Goal: Task Accomplishment & Management: Use online tool/utility

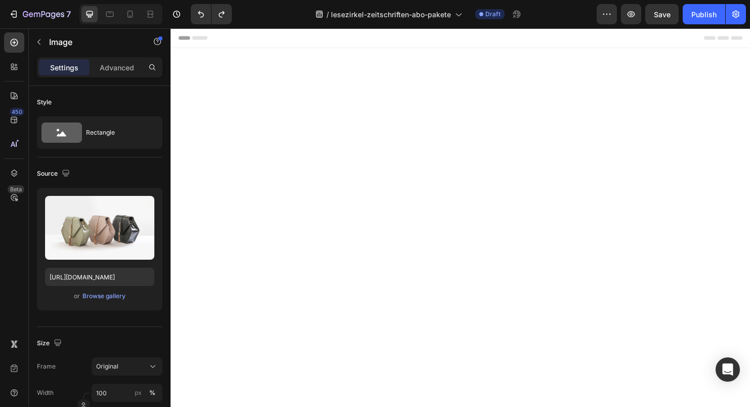
scroll to position [560, 0]
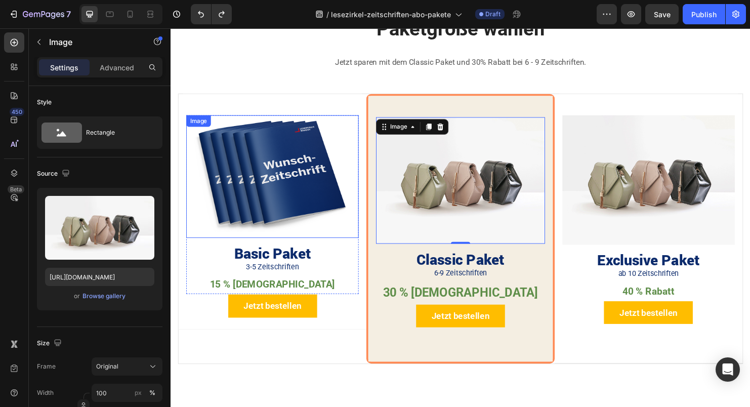
click at [288, 215] on img at bounding box center [277, 183] width 181 height 129
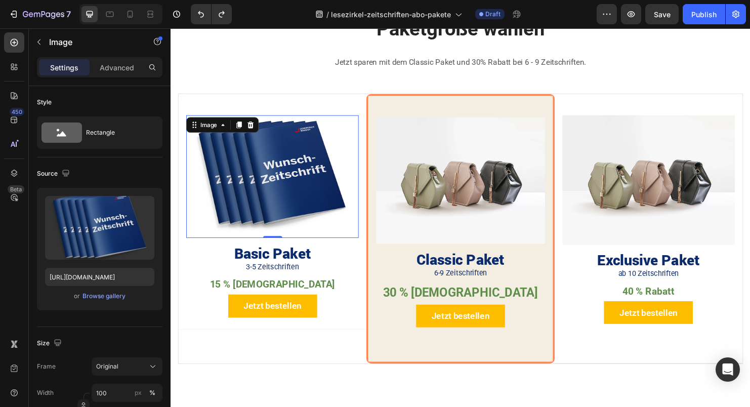
click at [302, 200] on img at bounding box center [277, 183] width 181 height 129
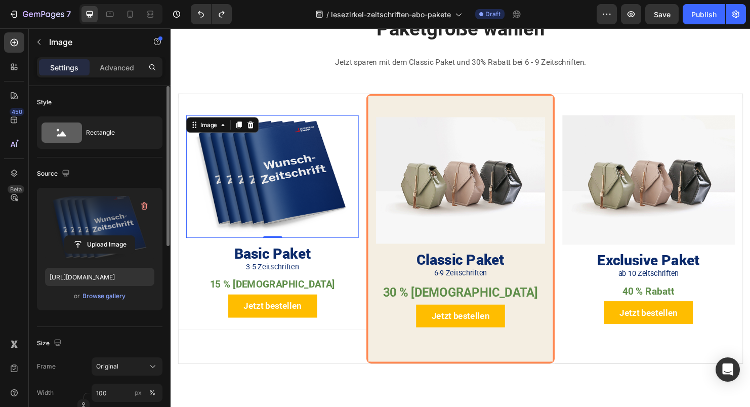
click at [76, 231] on label at bounding box center [99, 228] width 109 height 64
click at [76, 236] on input "file" at bounding box center [100, 244] width 70 height 17
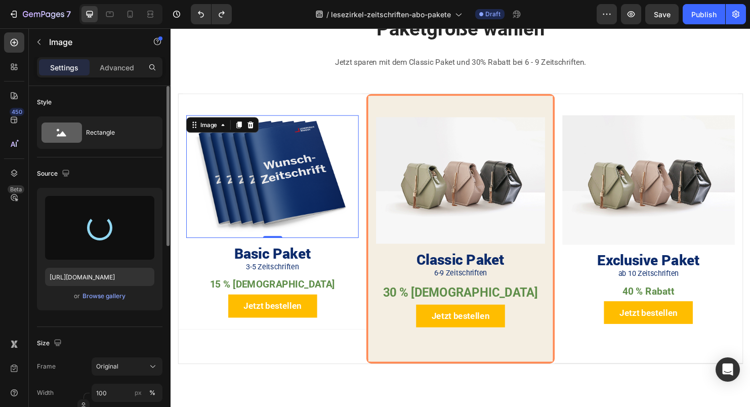
click at [113, 244] on div at bounding box center [99, 228] width 109 height 64
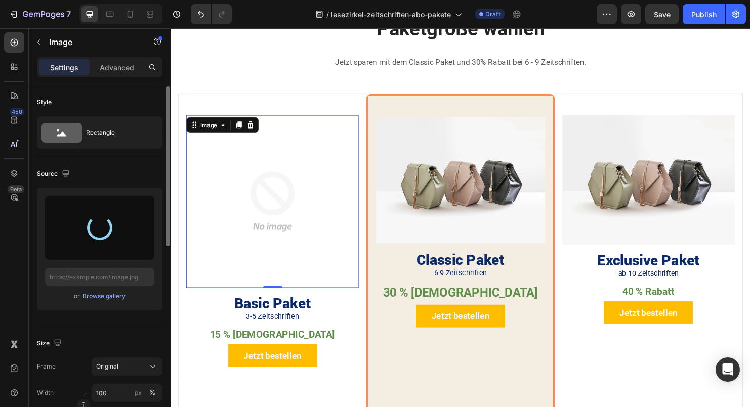
click at [104, 244] on div at bounding box center [99, 228] width 109 height 64
click at [112, 277] on input "text" at bounding box center [99, 277] width 109 height 18
click at [116, 249] on div at bounding box center [99, 228] width 109 height 64
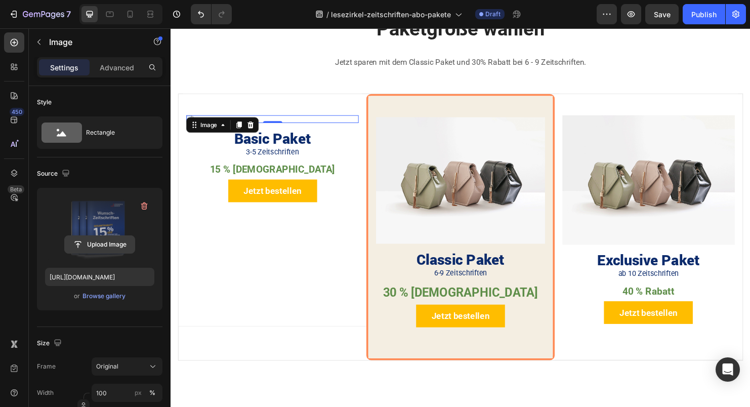
click at [116, 245] on input "file" at bounding box center [100, 244] width 70 height 17
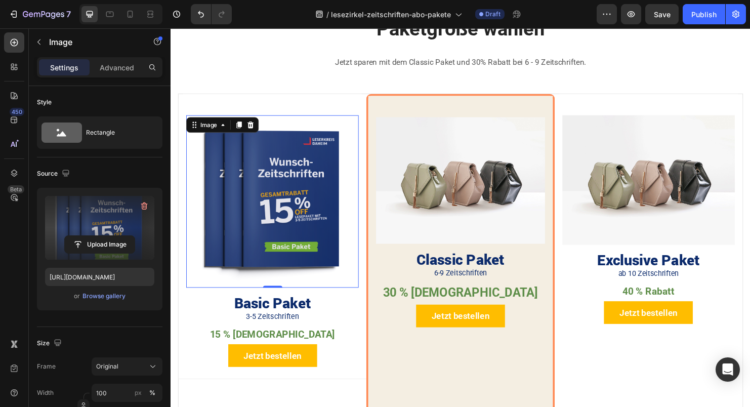
type input "[URL][DOMAIN_NAME]"
click at [310, 313] on h2 "Basic Paket" at bounding box center [277, 316] width 181 height 22
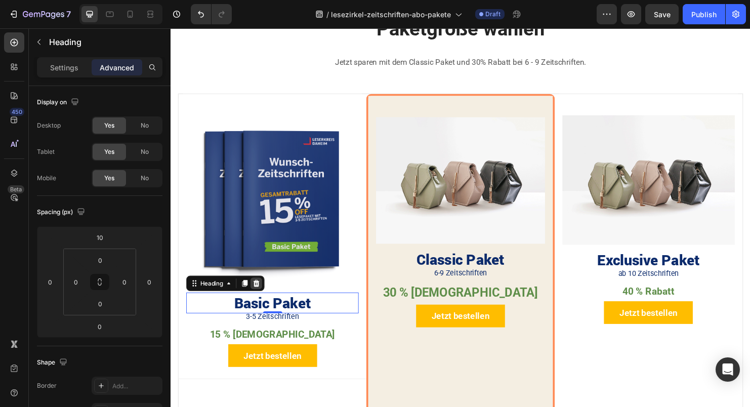
click at [259, 292] on icon at bounding box center [260, 295] width 7 height 7
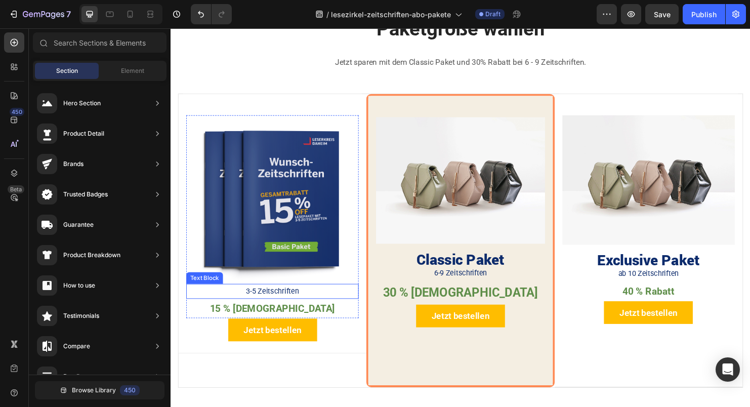
click at [258, 297] on p "3-5 Zeitschriften" at bounding box center [277, 304] width 179 height 14
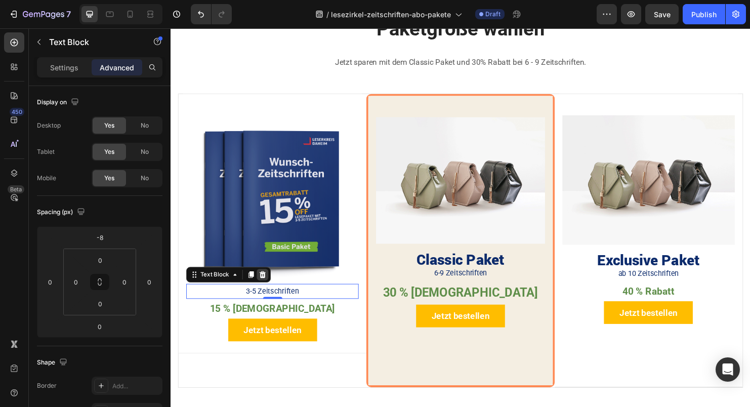
click at [268, 286] on icon at bounding box center [267, 286] width 7 height 7
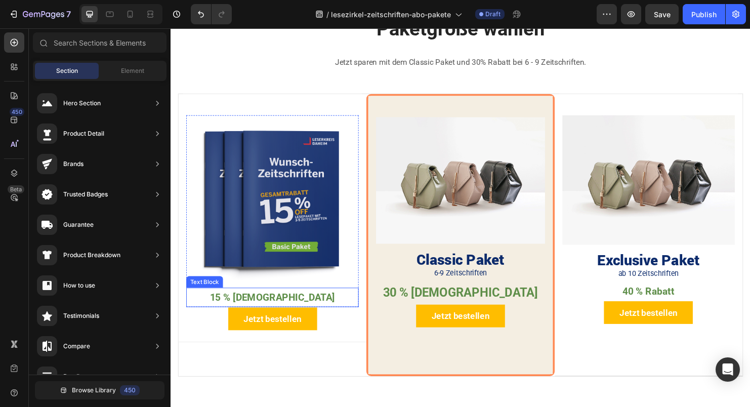
click at [264, 301] on p "15 % [DEMOGRAPHIC_DATA]" at bounding box center [277, 310] width 179 height 18
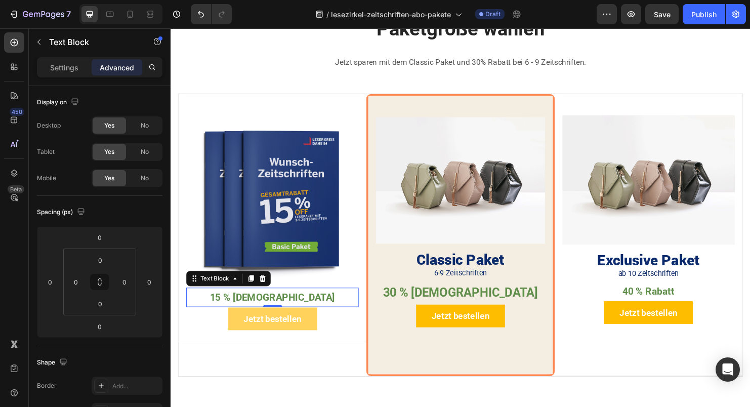
drag, startPoint x: 263, startPoint y: 287, endPoint x: 261, endPoint y: 332, distance: 45.1
click at [263, 288] on icon at bounding box center [267, 290] width 8 height 8
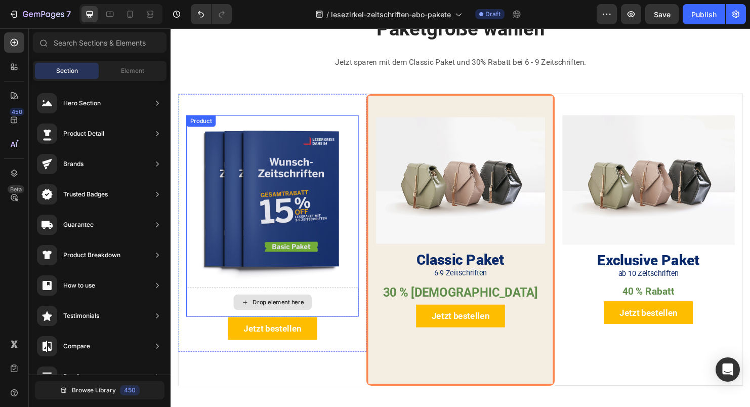
click at [287, 315] on div "Drop element here" at bounding box center [283, 315] width 54 height 8
click at [320, 313] on div "Drop element here" at bounding box center [277, 315] width 181 height 30
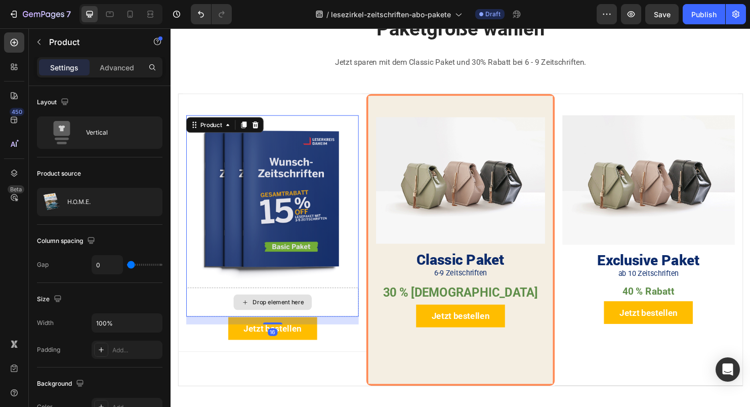
click at [333, 303] on div "Drop element here" at bounding box center [277, 315] width 181 height 30
click at [332, 304] on div "Drop element here" at bounding box center [277, 315] width 181 height 30
click at [329, 309] on div "Drop element here" at bounding box center [277, 315] width 181 height 30
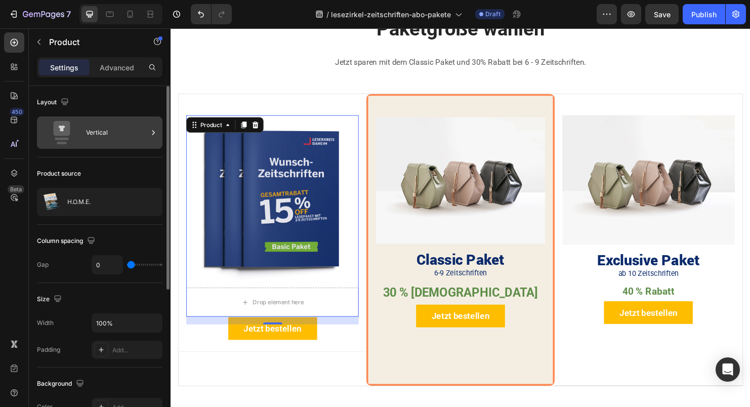
click at [80, 128] on icon at bounding box center [61, 132] width 40 height 23
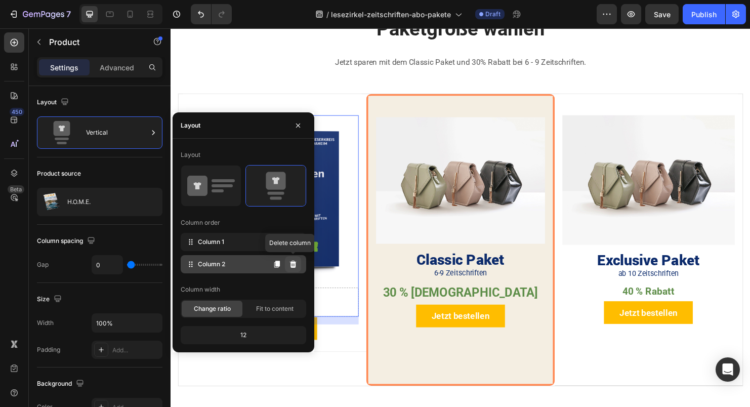
click at [291, 267] on icon at bounding box center [293, 264] width 7 height 7
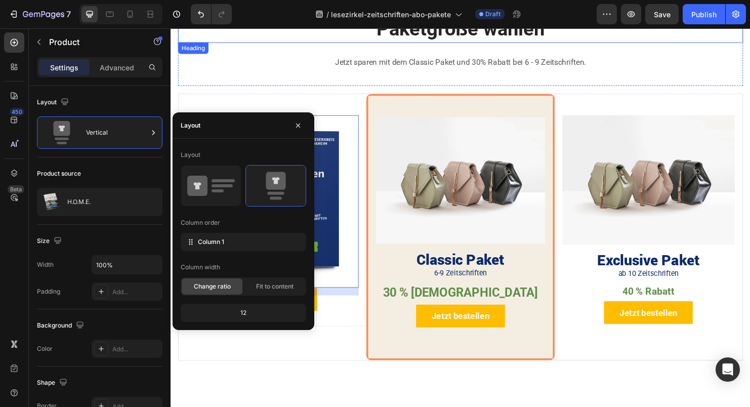
drag, startPoint x: 241, startPoint y: 33, endPoint x: 400, endPoint y: 56, distance: 160.5
click at [241, 33] on p "Paketgröße wählen" at bounding box center [474, 29] width 590 height 26
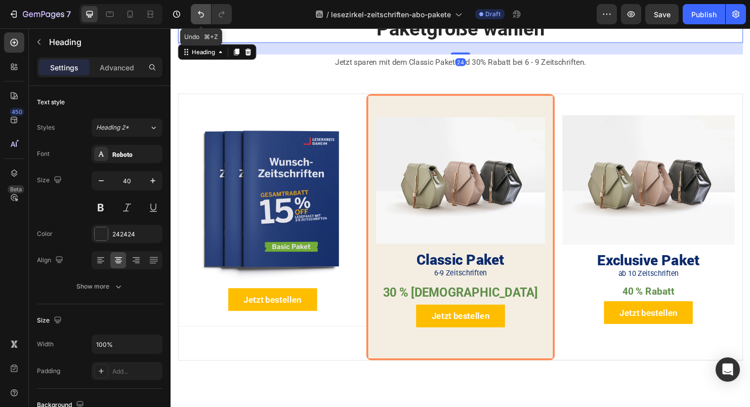
click at [199, 15] on icon "Undo/Redo" at bounding box center [201, 14] width 10 height 10
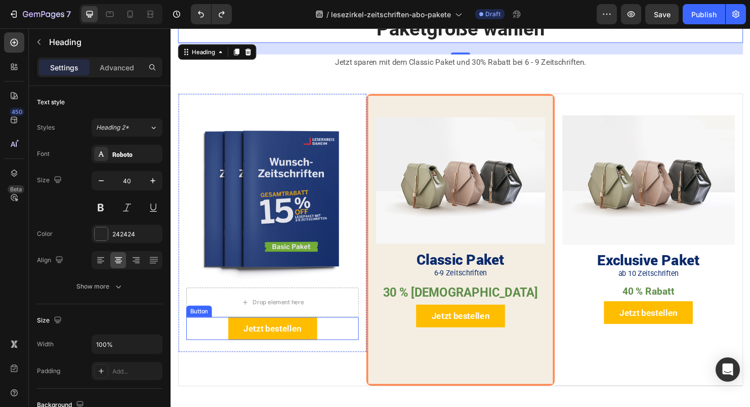
click at [328, 342] on div "Jetzt bestellen Button" at bounding box center [277, 343] width 181 height 24
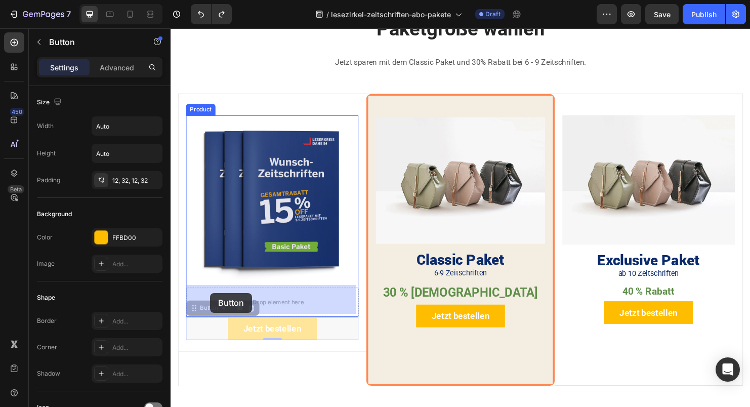
drag, startPoint x: 193, startPoint y: 316, endPoint x: 211, endPoint y: 306, distance: 20.8
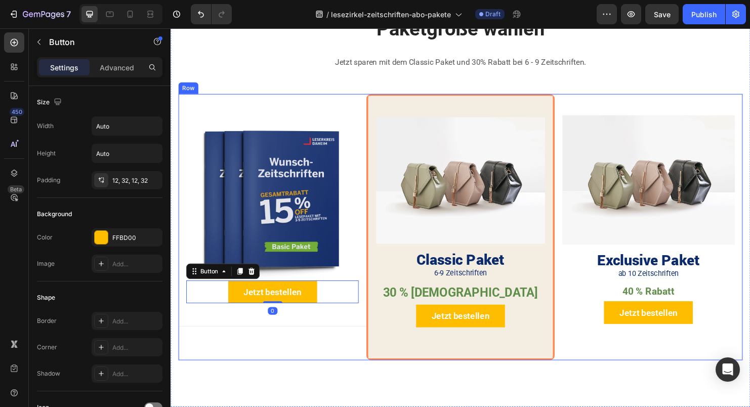
click at [267, 329] on div "Background Image" at bounding box center [277, 218] width 197 height 243
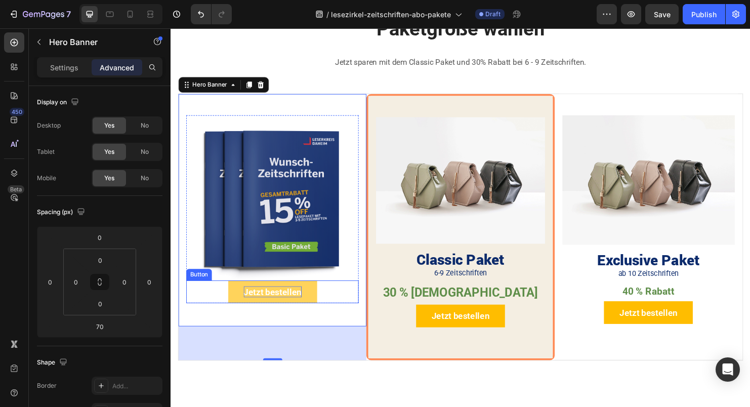
click at [286, 298] on p "Jetzt bestellen" at bounding box center [277, 304] width 61 height 12
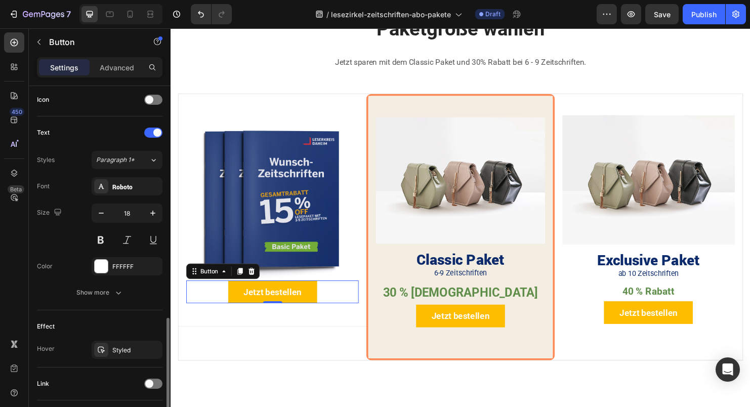
scroll to position [364, 0]
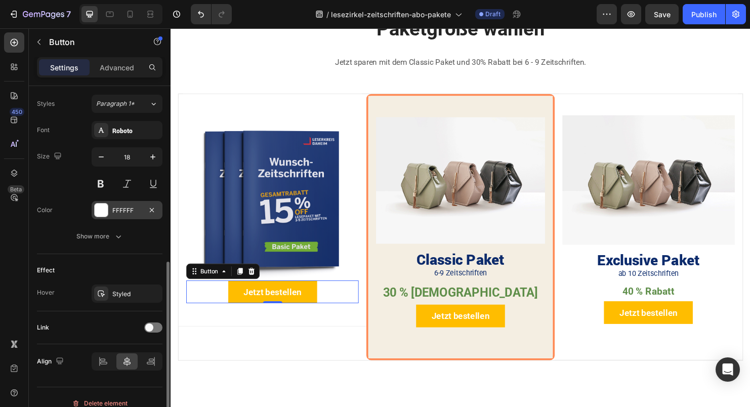
click at [122, 215] on div "FFFFFF" at bounding box center [127, 210] width 71 height 18
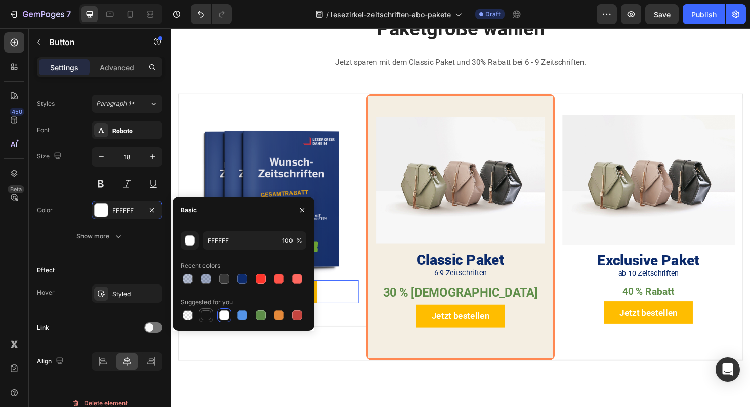
click at [201, 318] on div at bounding box center [206, 315] width 10 height 10
type input "151515"
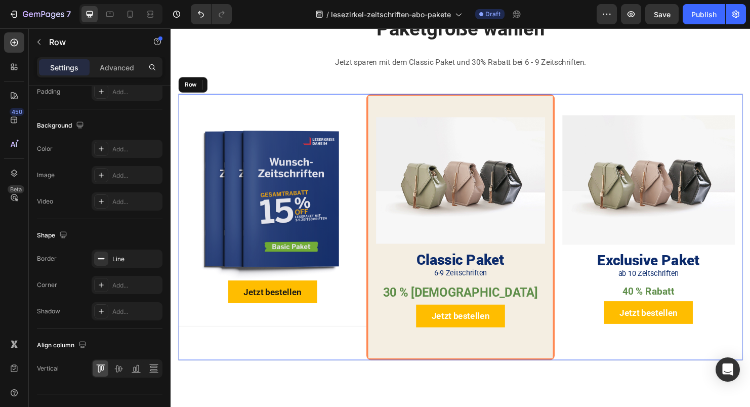
click at [261, 366] on div "Image Jetzt bestellen Button 0 Product Hero Banner" at bounding box center [277, 236] width 197 height 279
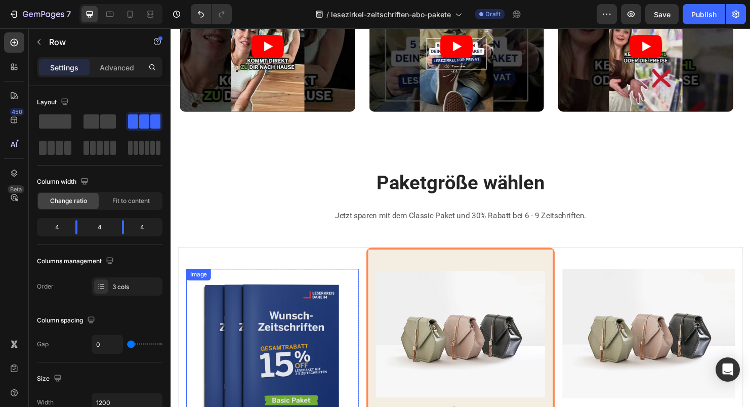
scroll to position [653, 0]
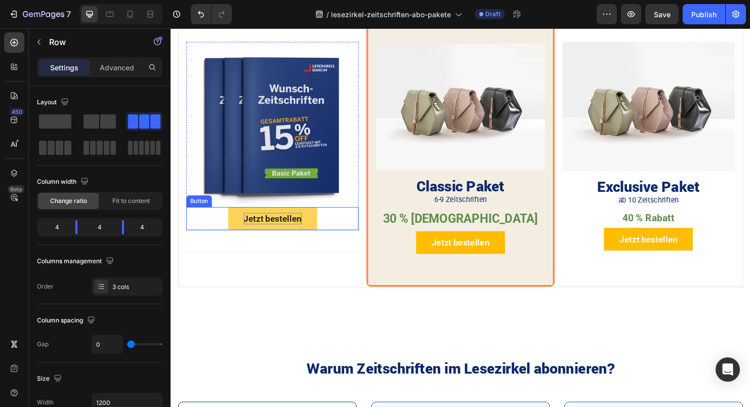
click at [299, 226] on p "Jetzt bestellen" at bounding box center [277, 228] width 61 height 12
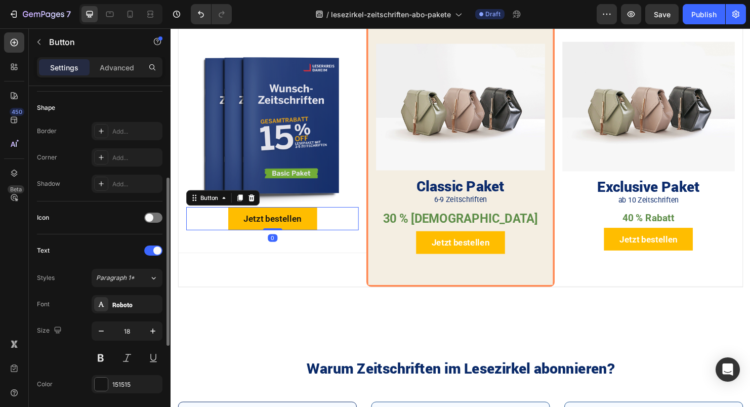
scroll to position [330, 0]
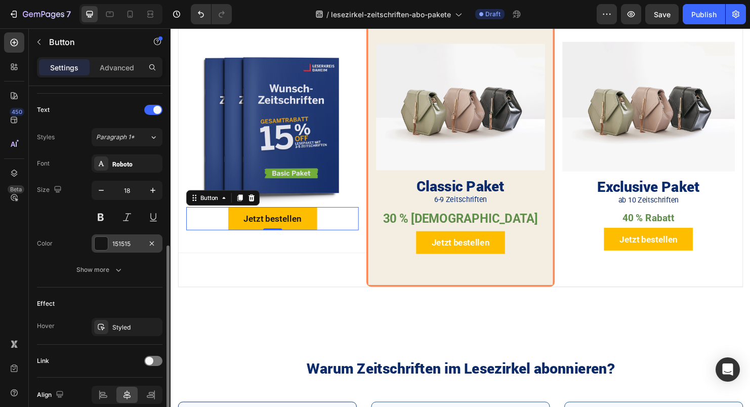
click at [103, 247] on div at bounding box center [101, 243] width 13 height 13
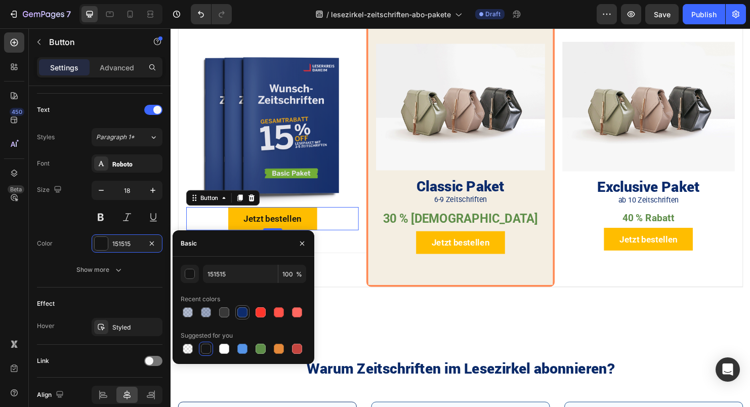
click at [241, 316] on div at bounding box center [242, 312] width 10 height 10
type input "0D2B6C"
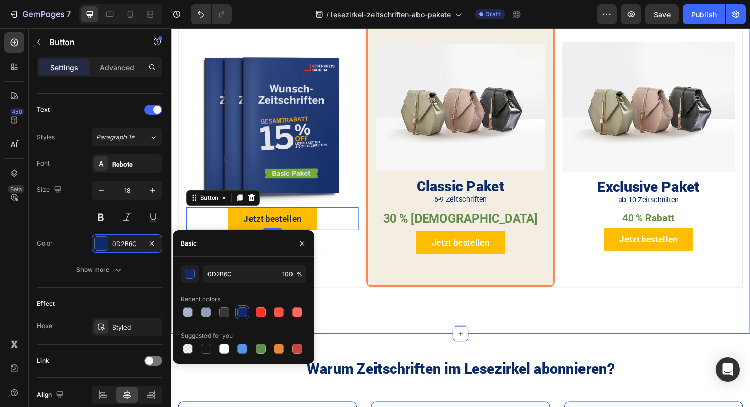
click at [403, 338] on div "Paketgröße wählen Heading Jetzt sparen mit dem Classic Paket und 30% Rabatt bei…" at bounding box center [473, 123] width 607 height 450
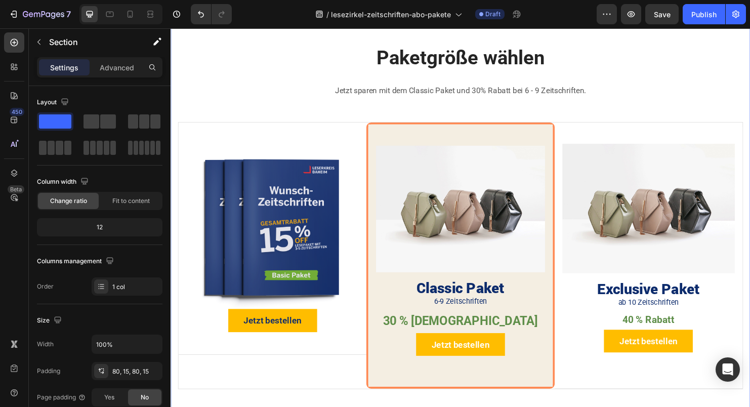
scroll to position [451, 0]
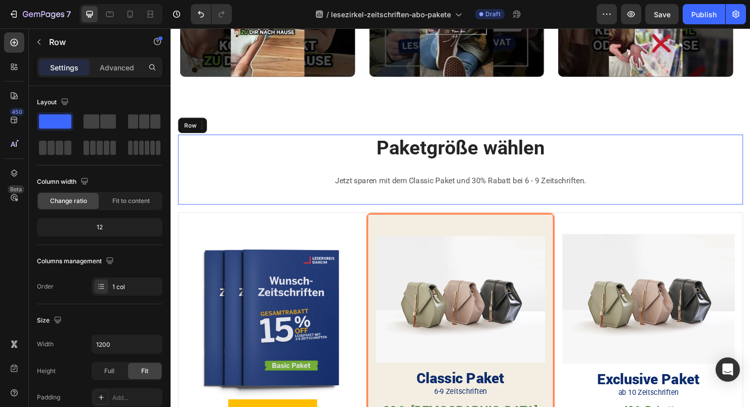
click at [459, 202] on div "Paketgröße wählen Heading Jetzt sparen mit dem Classic Paket und 30% Rabatt bei…" at bounding box center [474, 176] width 592 height 73
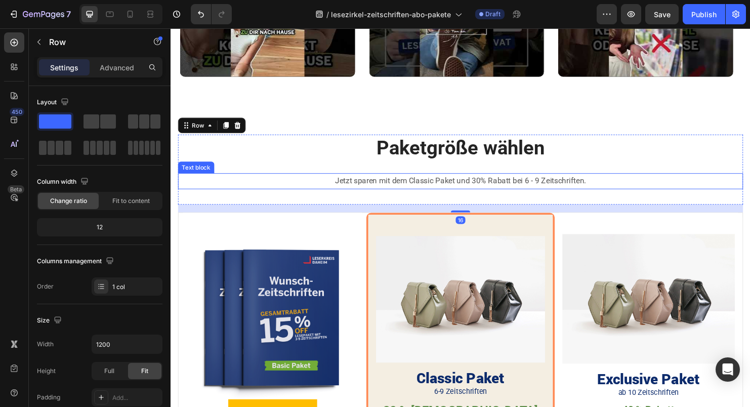
click at [469, 185] on p "Jetzt sparen mit dem Classic Paket und 30% Rabatt bei 6 - 9 Zeitschriften." at bounding box center [474, 188] width 590 height 15
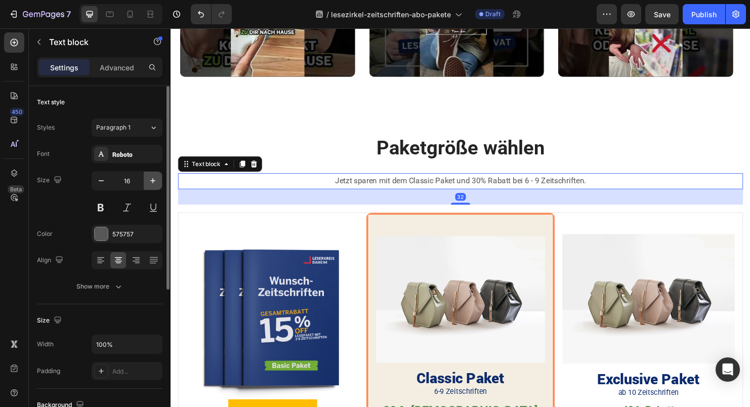
click at [149, 178] on icon "button" at bounding box center [153, 181] width 10 height 10
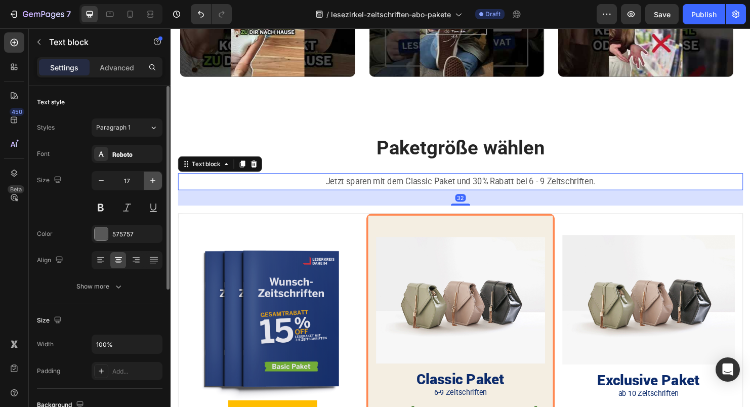
click at [149, 178] on icon "button" at bounding box center [153, 181] width 10 height 10
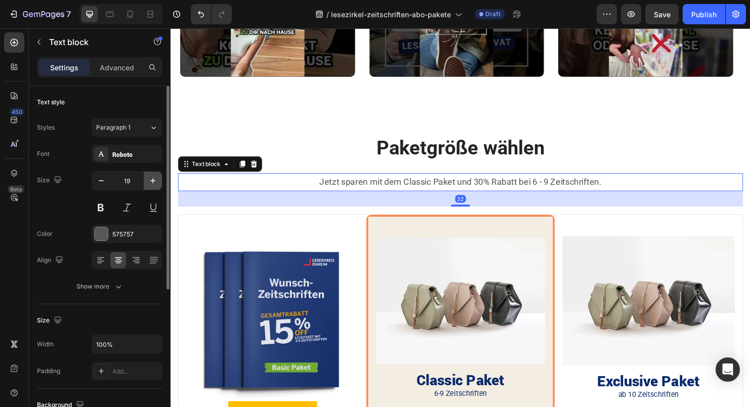
click at [149, 178] on icon "button" at bounding box center [153, 181] width 10 height 10
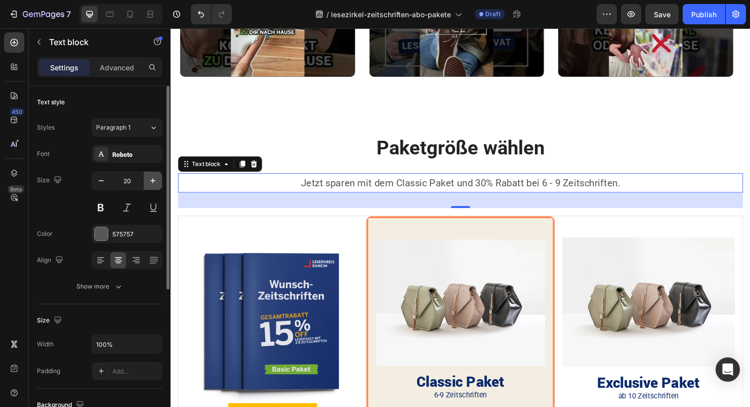
click at [149, 178] on icon "button" at bounding box center [153, 181] width 10 height 10
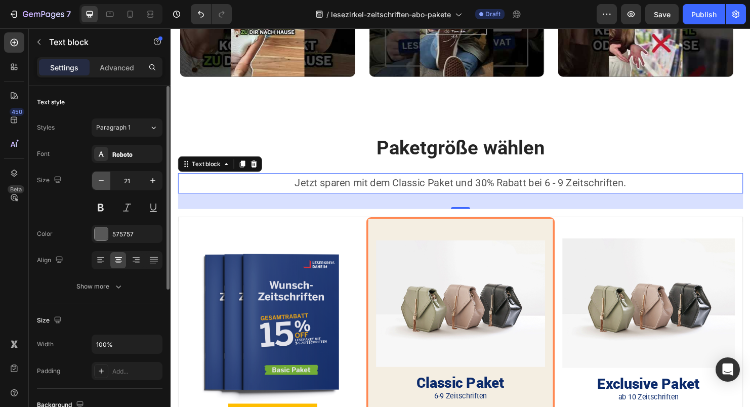
click at [103, 184] on icon "button" at bounding box center [101, 181] width 10 height 10
type input "20"
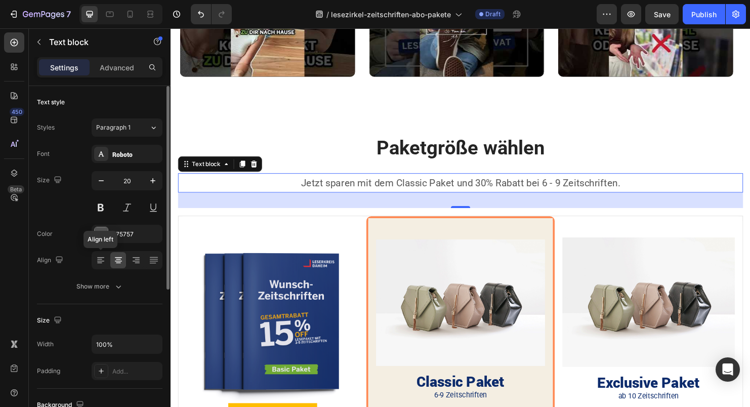
click at [98, 243] on div "Font Roboto Size 20 Color 575757 [PERSON_NAME] left Show more" at bounding box center [99, 220] width 125 height 151
click at [101, 236] on div at bounding box center [101, 233] width 13 height 13
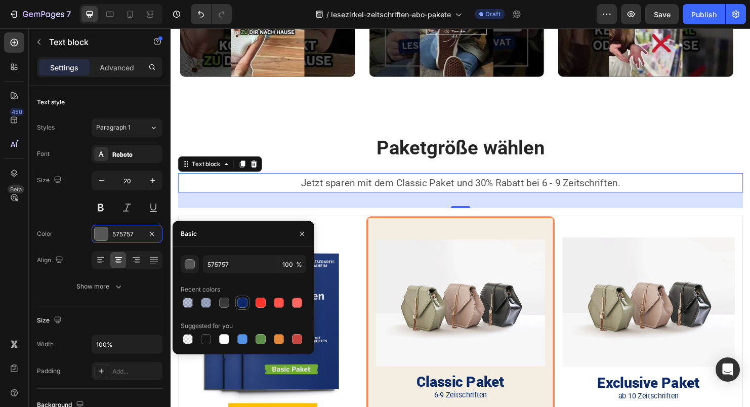
click at [241, 304] on div at bounding box center [242, 302] width 10 height 10
type input "0D2B6C"
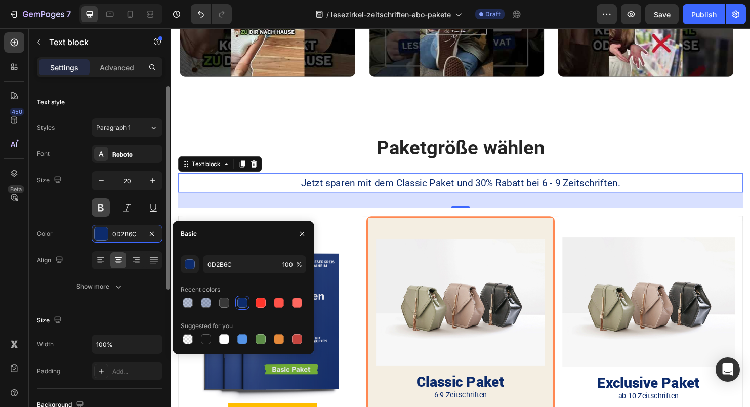
click at [100, 215] on button at bounding box center [101, 207] width 18 height 18
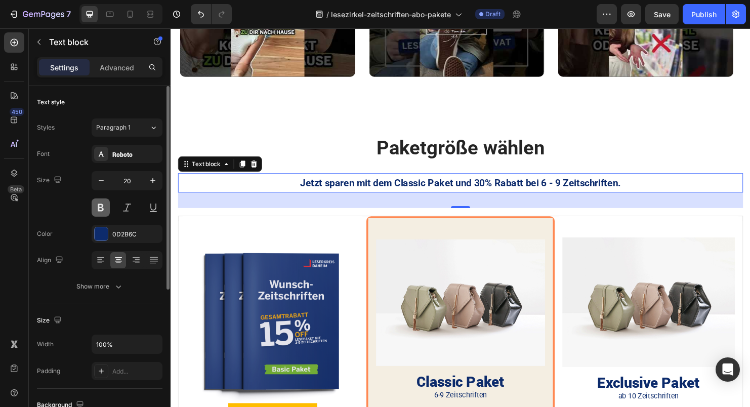
click at [105, 204] on button at bounding box center [101, 207] width 18 height 18
click at [128, 159] on div "Roboto" at bounding box center [127, 154] width 71 height 18
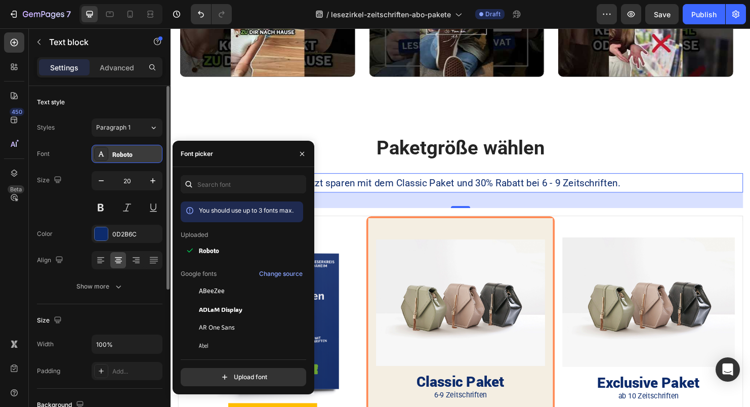
click at [128, 159] on div "Roboto" at bounding box center [127, 154] width 71 height 18
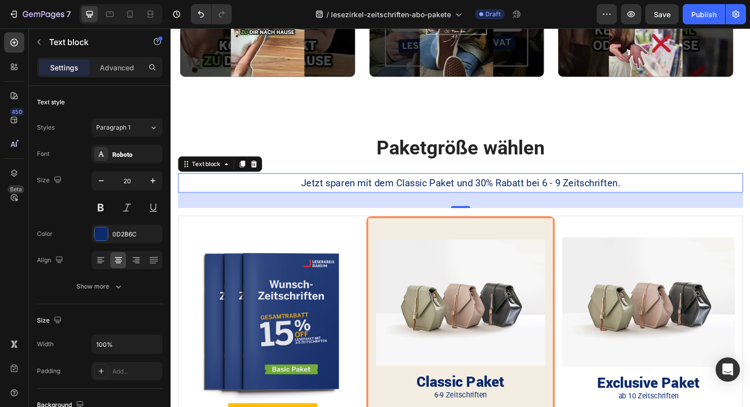
click at [116, 76] on div "Settings Advanced" at bounding box center [99, 67] width 125 height 20
click at [118, 70] on p "Advanced" at bounding box center [117, 67] width 34 height 11
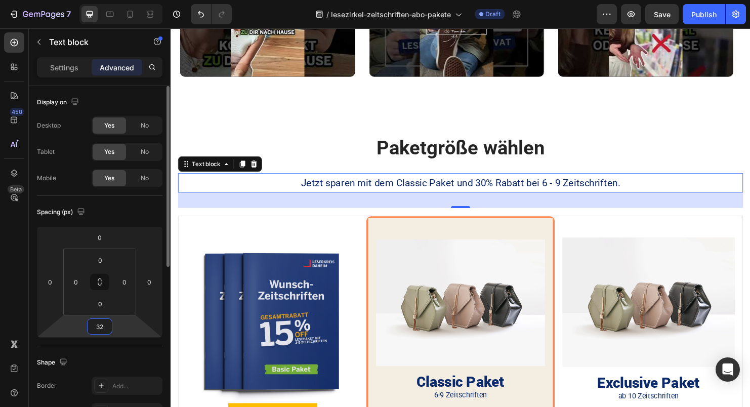
click at [105, 329] on input "32" at bounding box center [100, 326] width 20 height 15
type input "0"
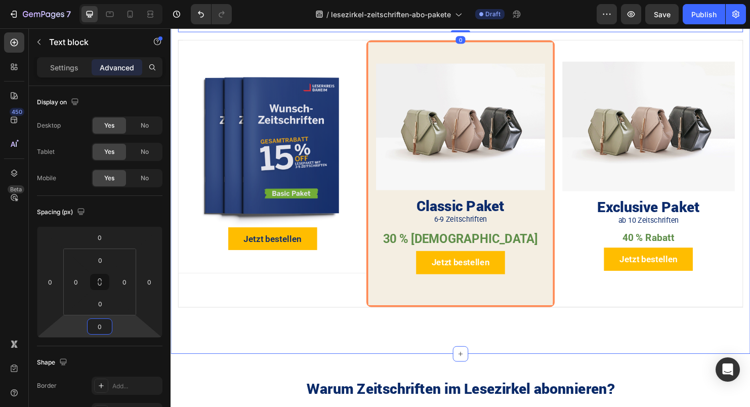
scroll to position [591, 0]
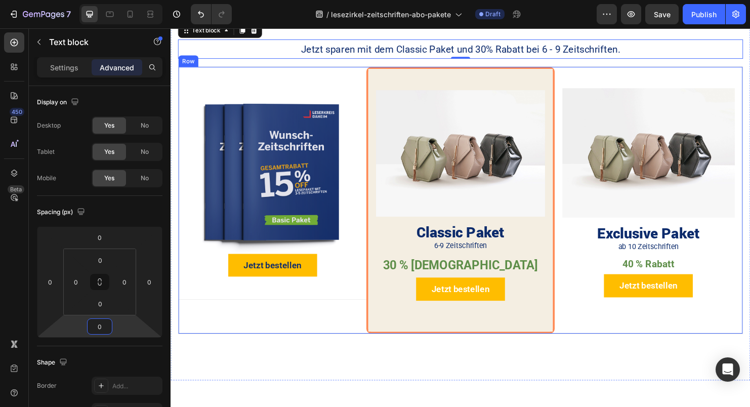
click at [308, 330] on div "Image Jetzt bestellen Button Product Hero Banner" at bounding box center [277, 208] width 197 height 279
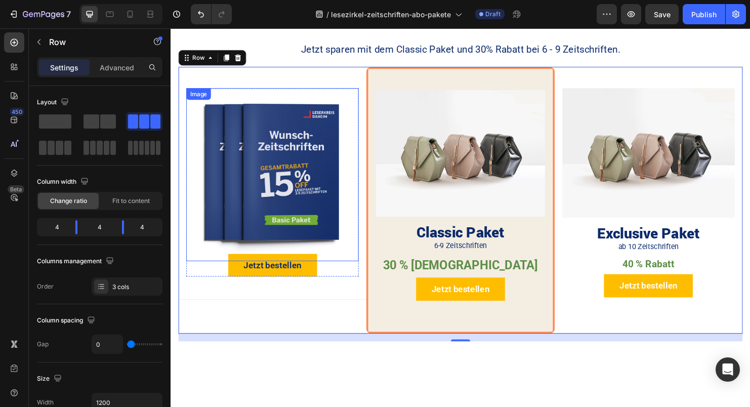
click at [315, 97] on img at bounding box center [277, 181] width 181 height 181
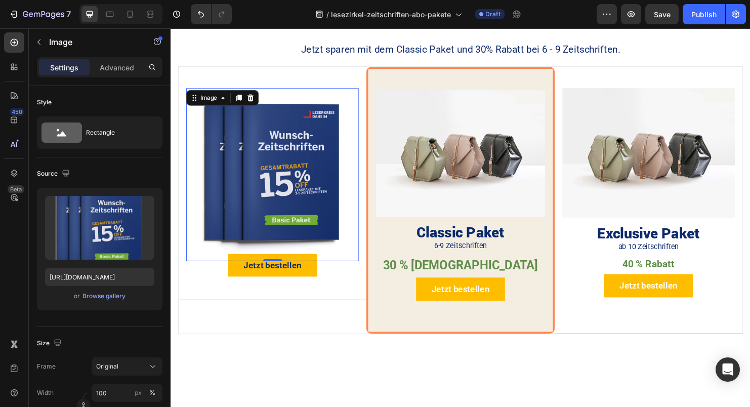
click at [291, 162] on img at bounding box center [277, 181] width 181 height 181
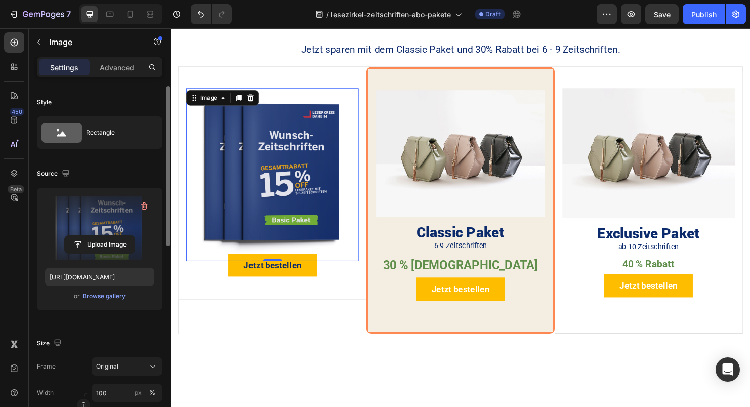
click at [119, 209] on label at bounding box center [99, 228] width 109 height 64
click at [119, 236] on input "file" at bounding box center [100, 244] width 70 height 17
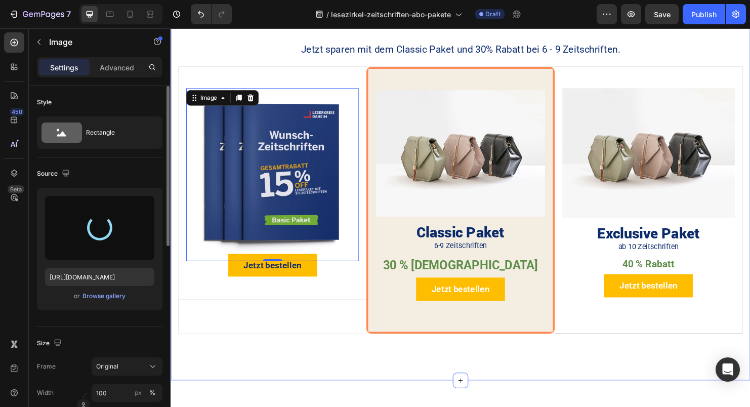
type input "[URL][DOMAIN_NAME]"
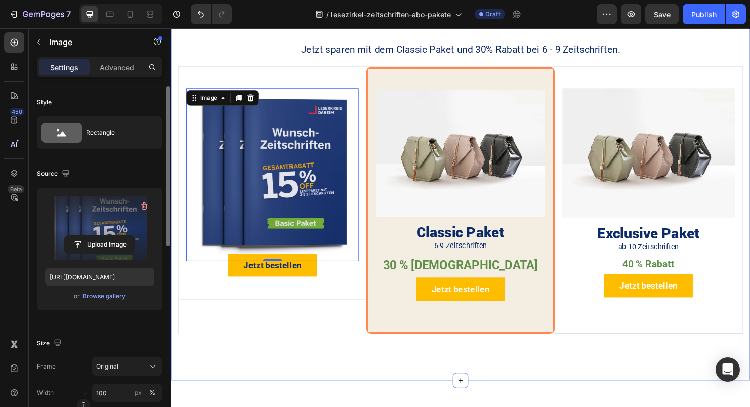
click at [292, 360] on div "Paketgröße wählen Heading Jetzt sparen mit dem Classic Paket und 30% Rabatt bei…" at bounding box center [473, 178] width 607 height 438
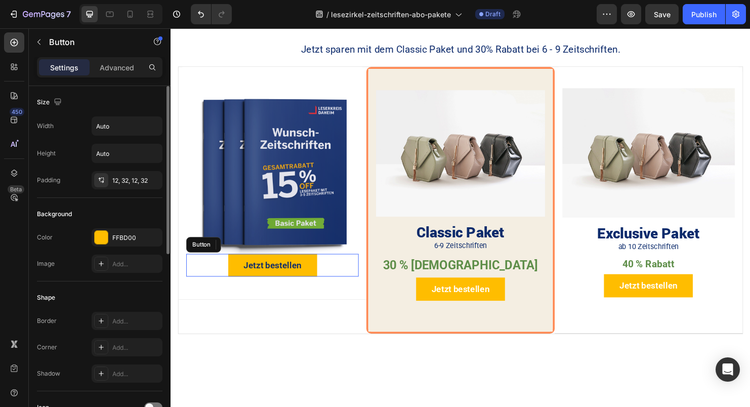
click at [333, 276] on div "Jetzt bestellen Button" at bounding box center [277, 277] width 181 height 24
drag, startPoint x: 120, startPoint y: 71, endPoint x: 120, endPoint y: 89, distance: 17.7
click at [120, 71] on p "Advanced" at bounding box center [117, 67] width 34 height 11
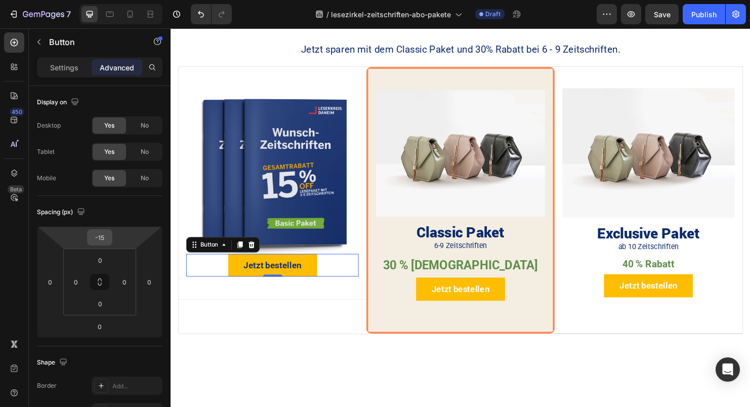
click at [105, 239] on input "-15" at bounding box center [100, 237] width 20 height 15
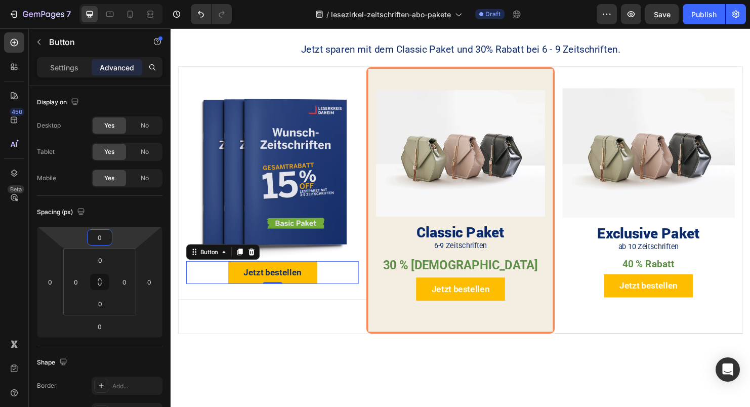
type input "0"
click at [322, 371] on div "Paketgröße wählen Heading Jetzt sparen mit dem Classic Paket und 30% Rabatt bei…" at bounding box center [473, 178] width 607 height 438
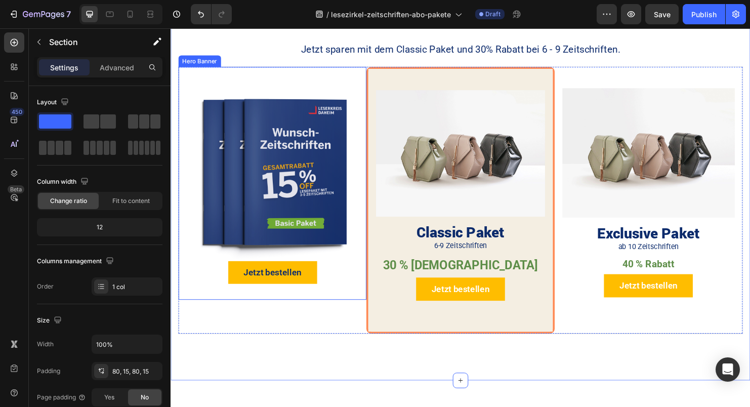
click at [230, 210] on img at bounding box center [277, 181] width 181 height 181
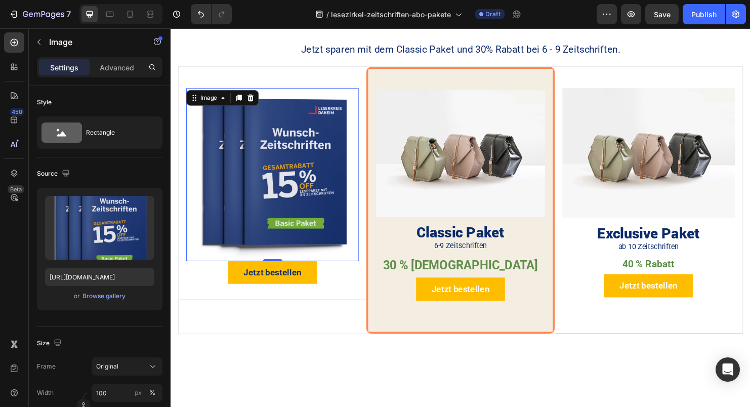
click at [277, 202] on img at bounding box center [277, 181] width 181 height 181
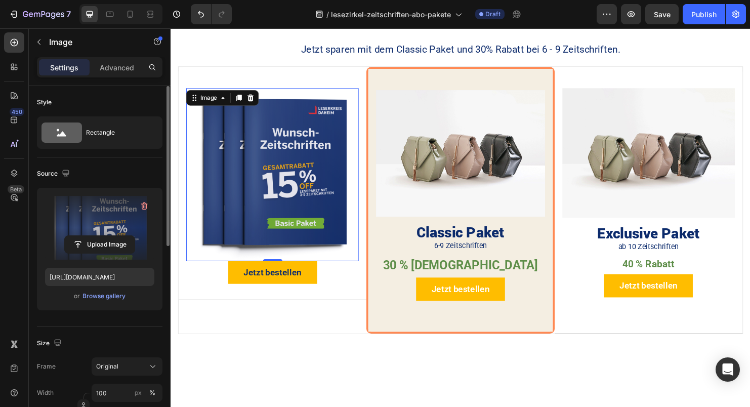
click at [127, 220] on label at bounding box center [99, 228] width 109 height 64
click at [127, 236] on input "file" at bounding box center [100, 244] width 70 height 17
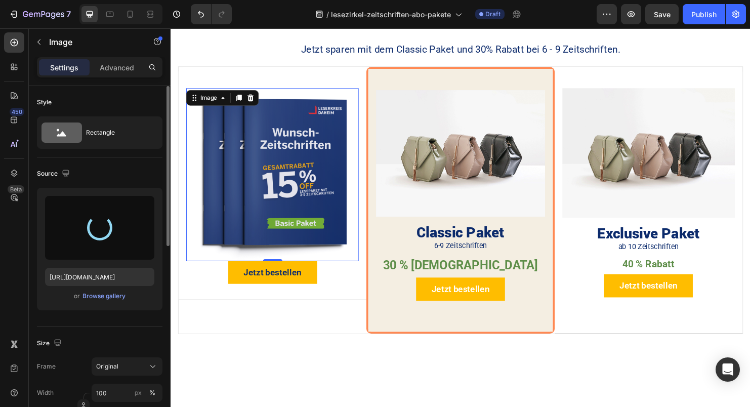
type input "[URL][DOMAIN_NAME]"
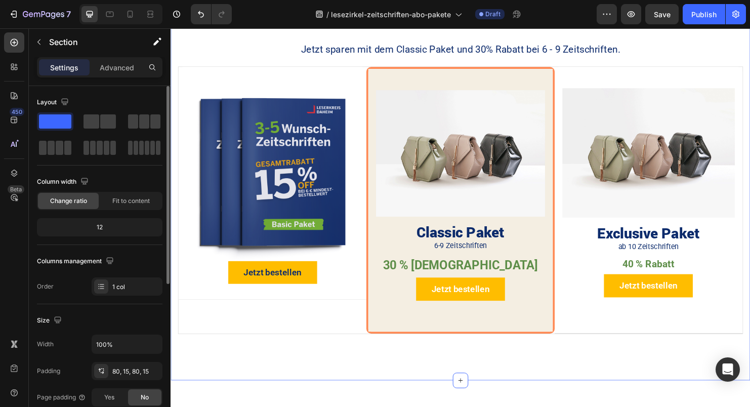
click at [366, 394] on div "Paketgröße wählen Heading Jetzt sparen mit dem Classic Paket und 30% Rabatt bei…" at bounding box center [473, 178] width 607 height 438
click at [336, 283] on div "Jetzt bestellen Button" at bounding box center [277, 284] width 181 height 24
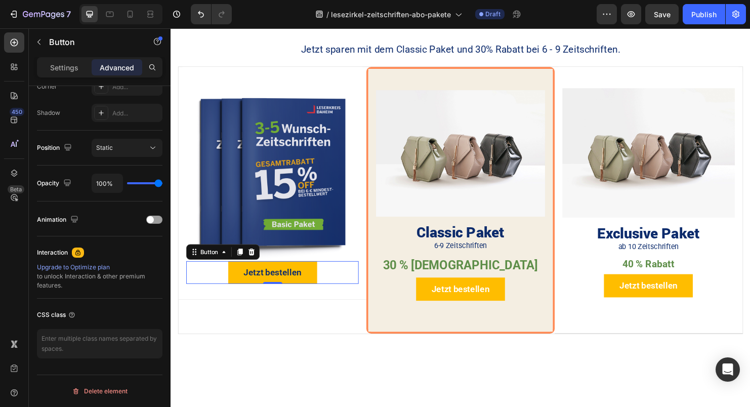
scroll to position [0, 0]
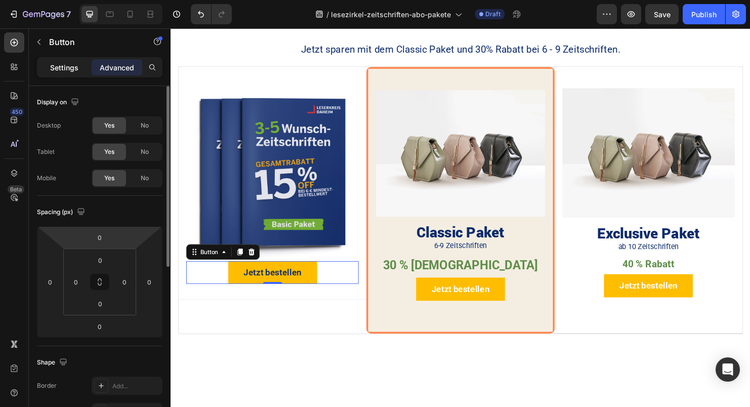
click at [80, 69] on div "Settings" at bounding box center [64, 67] width 51 height 16
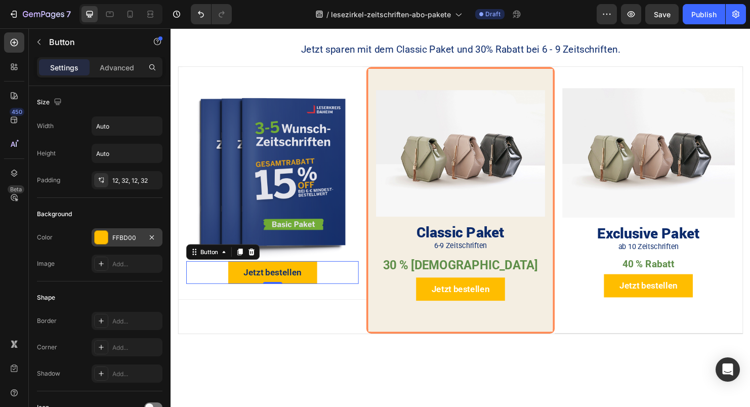
click at [118, 235] on div "FFBD00" at bounding box center [126, 237] width 29 height 9
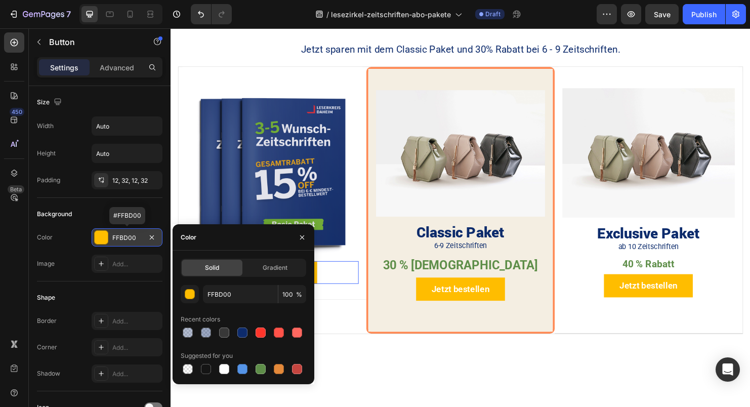
click at [123, 231] on div "FFBD00" at bounding box center [127, 237] width 71 height 18
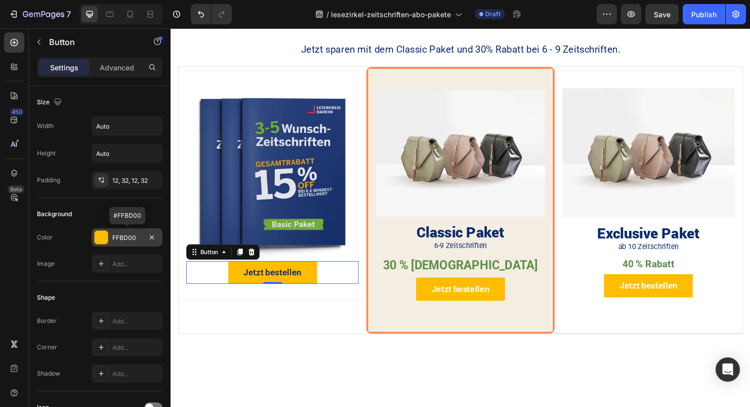
click at [123, 231] on div "FFBD00" at bounding box center [127, 237] width 71 height 18
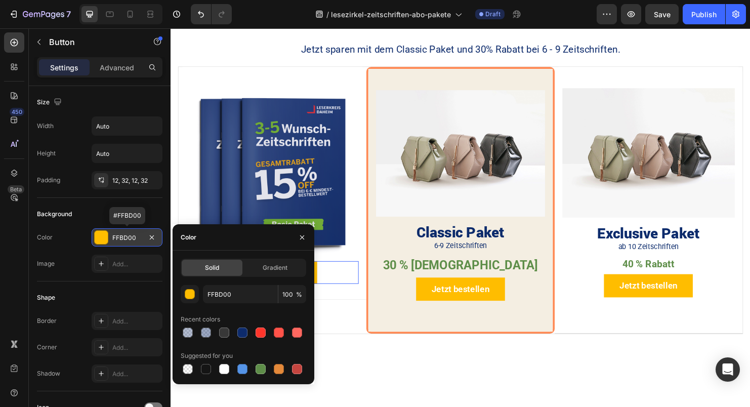
click at [123, 231] on div "FFBD00" at bounding box center [127, 237] width 71 height 18
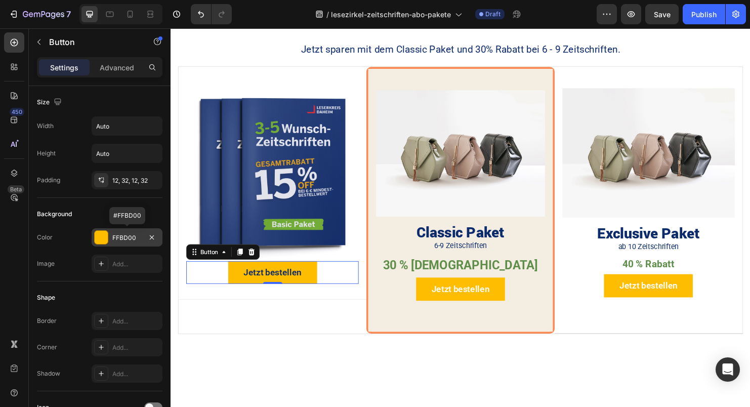
drag, startPoint x: 136, startPoint y: 239, endPoint x: 121, endPoint y: 240, distance: 14.7
click at [121, 240] on div "FFBD00" at bounding box center [126, 237] width 29 height 9
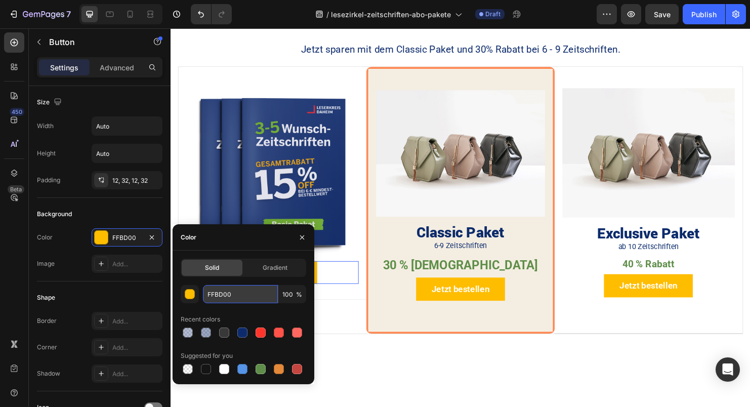
click at [226, 298] on input "FFBD00" at bounding box center [240, 294] width 75 height 18
click at [241, 194] on img at bounding box center [277, 181] width 181 height 181
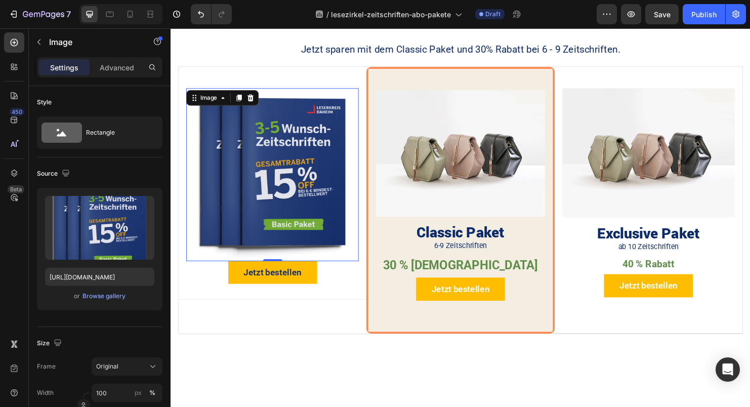
click at [274, 194] on img at bounding box center [277, 181] width 181 height 181
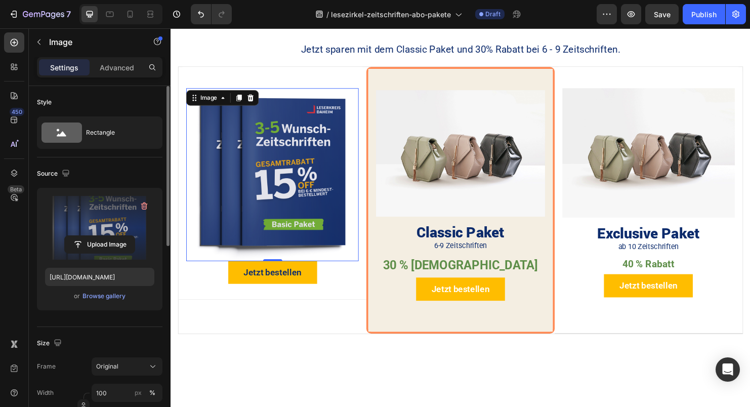
click at [122, 226] on label at bounding box center [99, 228] width 109 height 64
click at [122, 236] on input "file" at bounding box center [100, 244] width 70 height 17
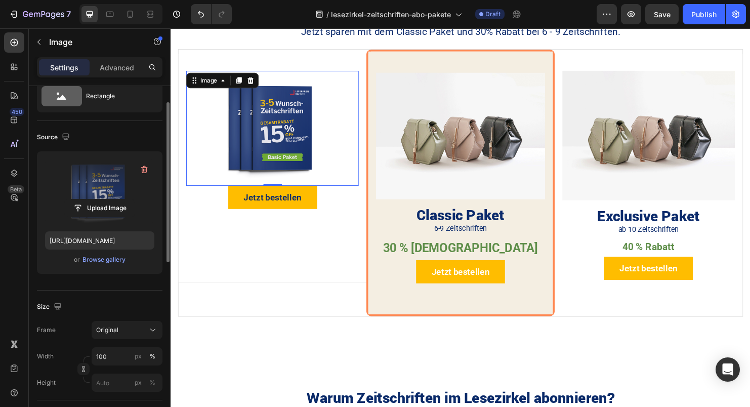
scroll to position [50, 0]
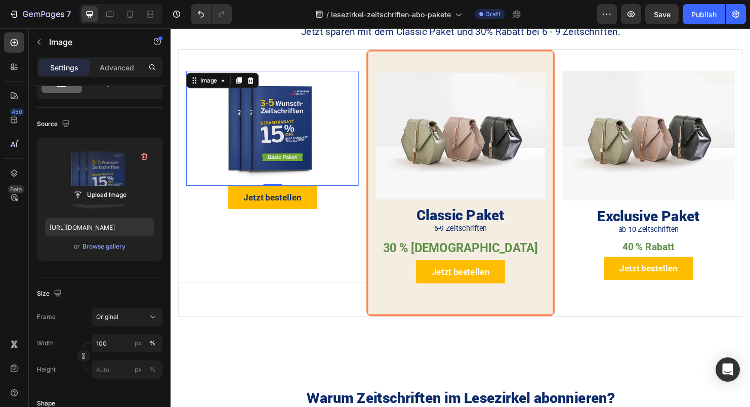
click at [283, 132] on img at bounding box center [277, 133] width 181 height 120
click at [160, 175] on div "Upload Image [URL][DOMAIN_NAME] or Browse gallery" at bounding box center [99, 199] width 125 height 122
click at [118, 177] on label at bounding box center [99, 178] width 109 height 64
click at [118, 186] on input "file" at bounding box center [100, 194] width 70 height 17
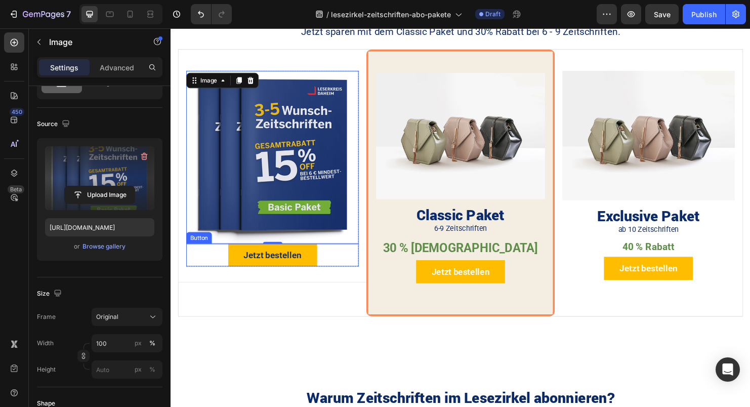
type input "[URL][DOMAIN_NAME]"
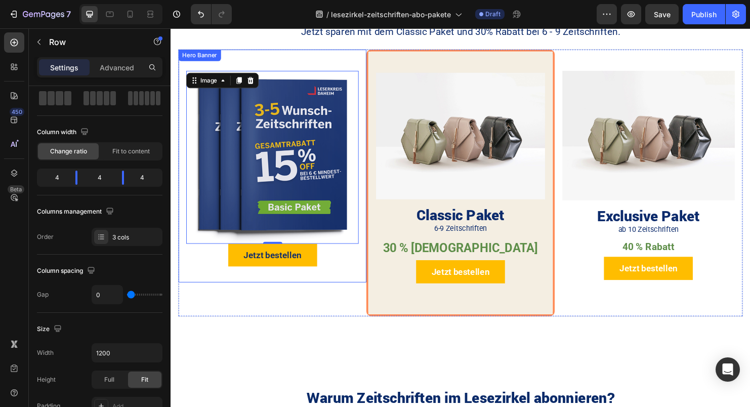
click at [332, 298] on div "Image 0 Jetzt bestellen Button Product Hero Banner" at bounding box center [277, 190] width 197 height 279
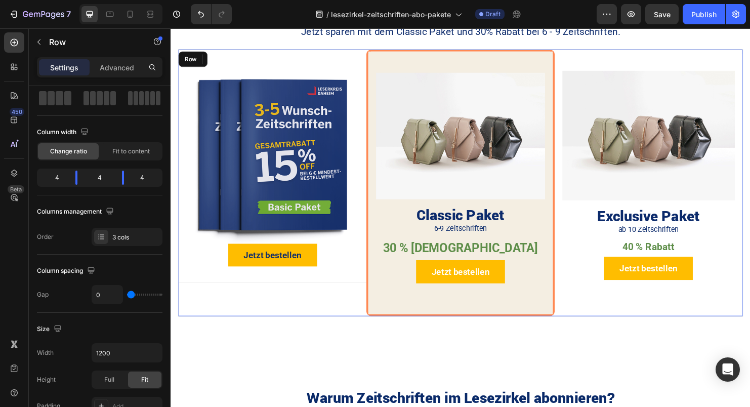
scroll to position [0, 0]
